Goal: Transaction & Acquisition: Purchase product/service

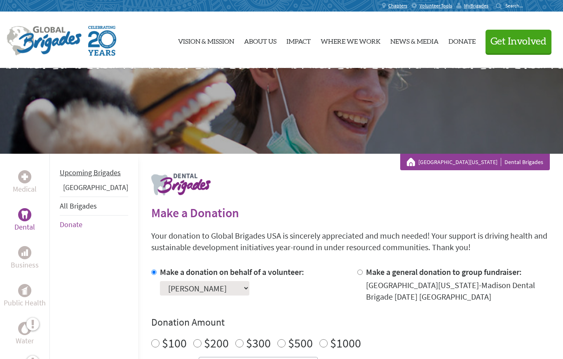
click at [78, 177] on link "Upcoming Brigades" at bounding box center [90, 172] width 61 height 9
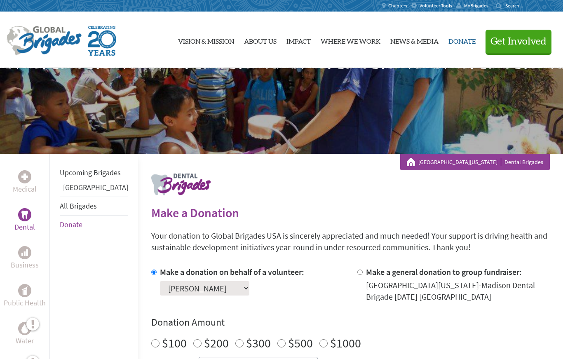
click at [461, 35] on link "Donate" at bounding box center [462, 40] width 27 height 43
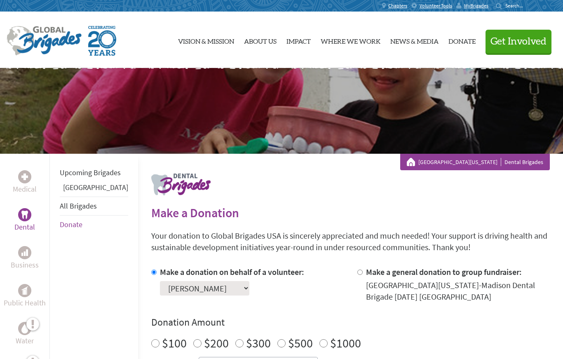
click at [81, 192] on link "[GEOGRAPHIC_DATA]" at bounding box center [95, 187] width 65 height 9
